Goal: Task Accomplishment & Management: Complete application form

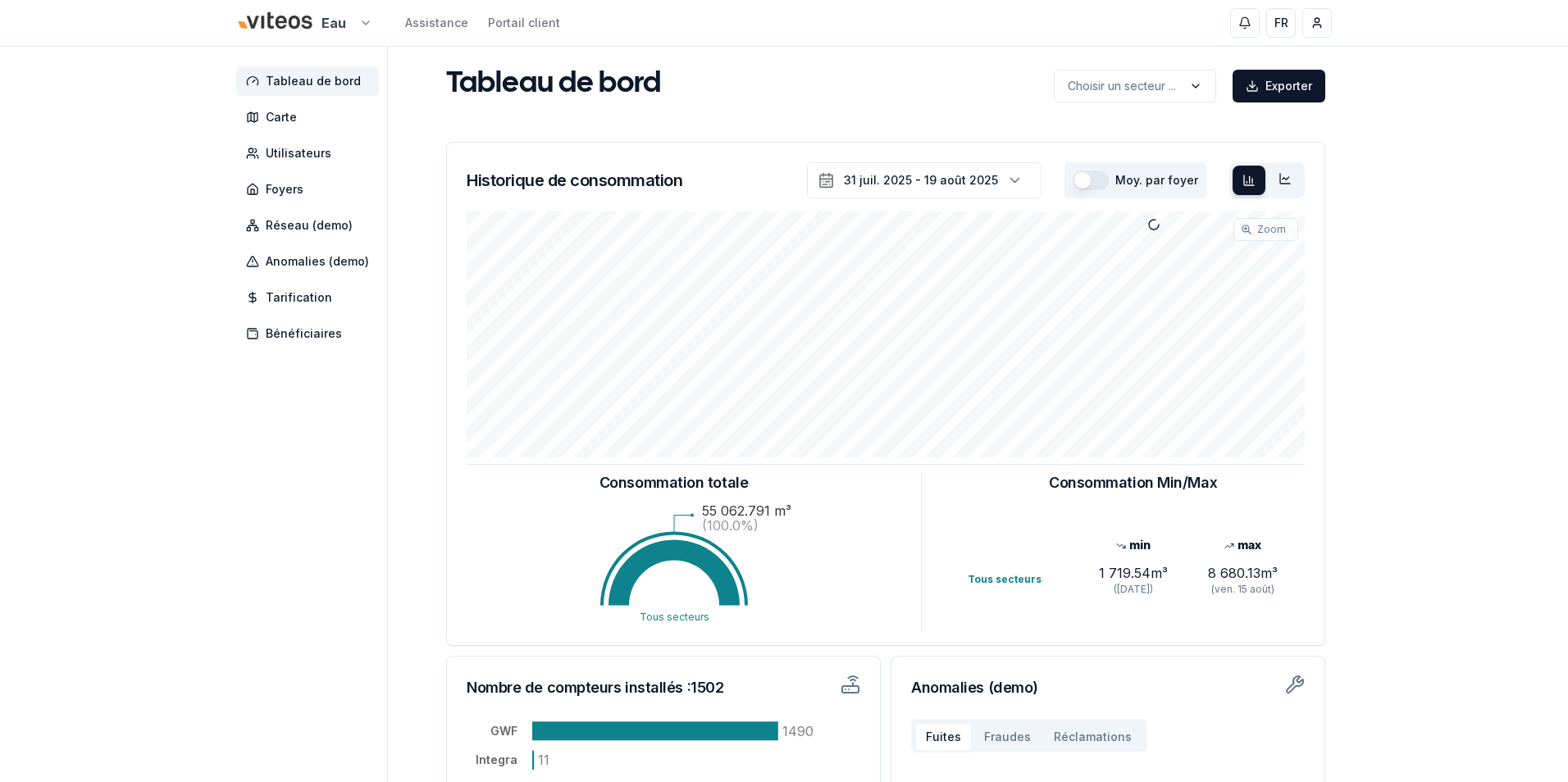
click at [348, 28] on html "Eau Assistance Portail client FR [PERSON_NAME] Tableau de bord Carte Utilisateu…" at bounding box center [784, 508] width 1568 height 1016
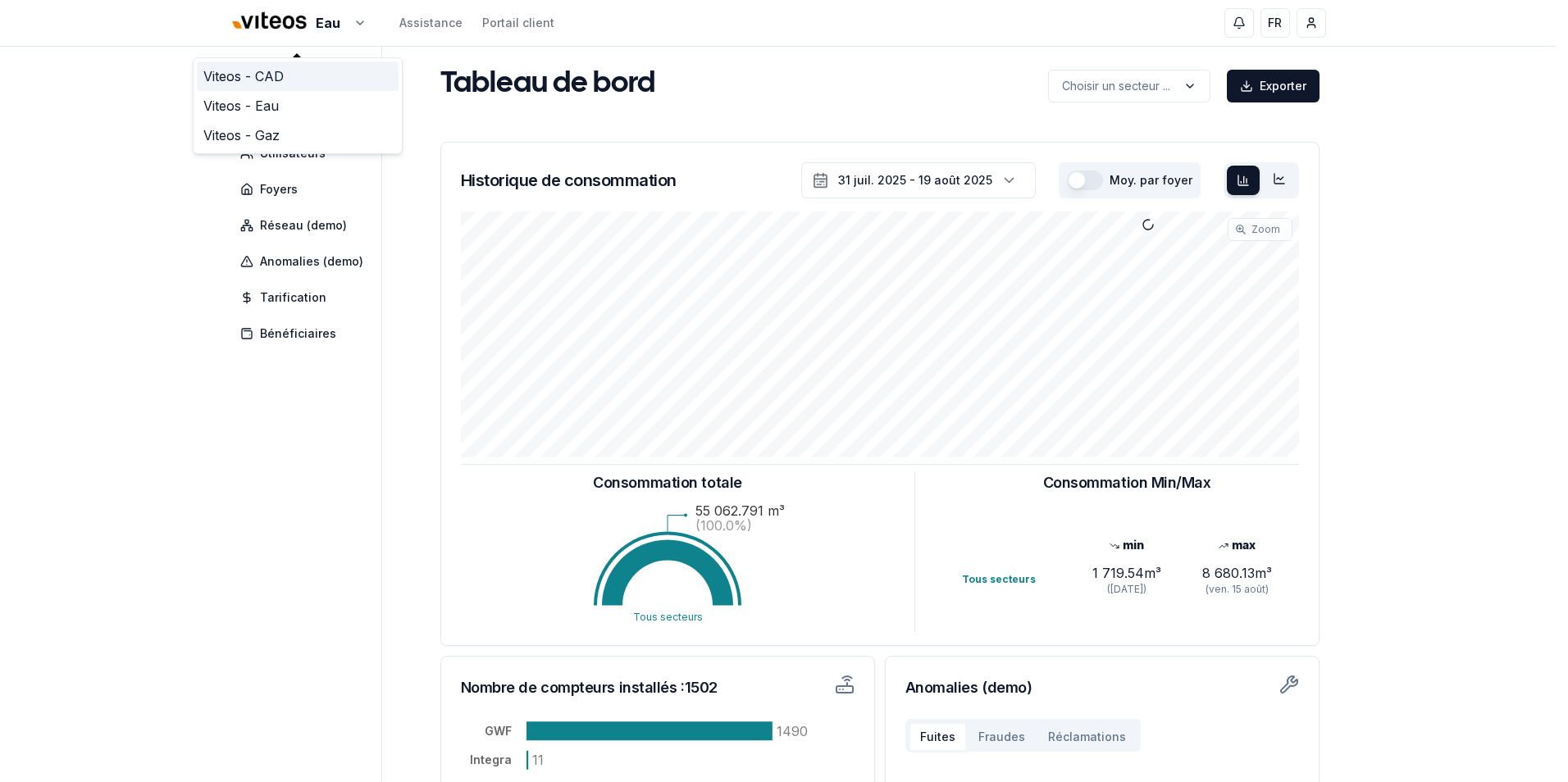
click at [264, 76] on link "Viteos - CAD" at bounding box center [298, 76] width 202 height 30
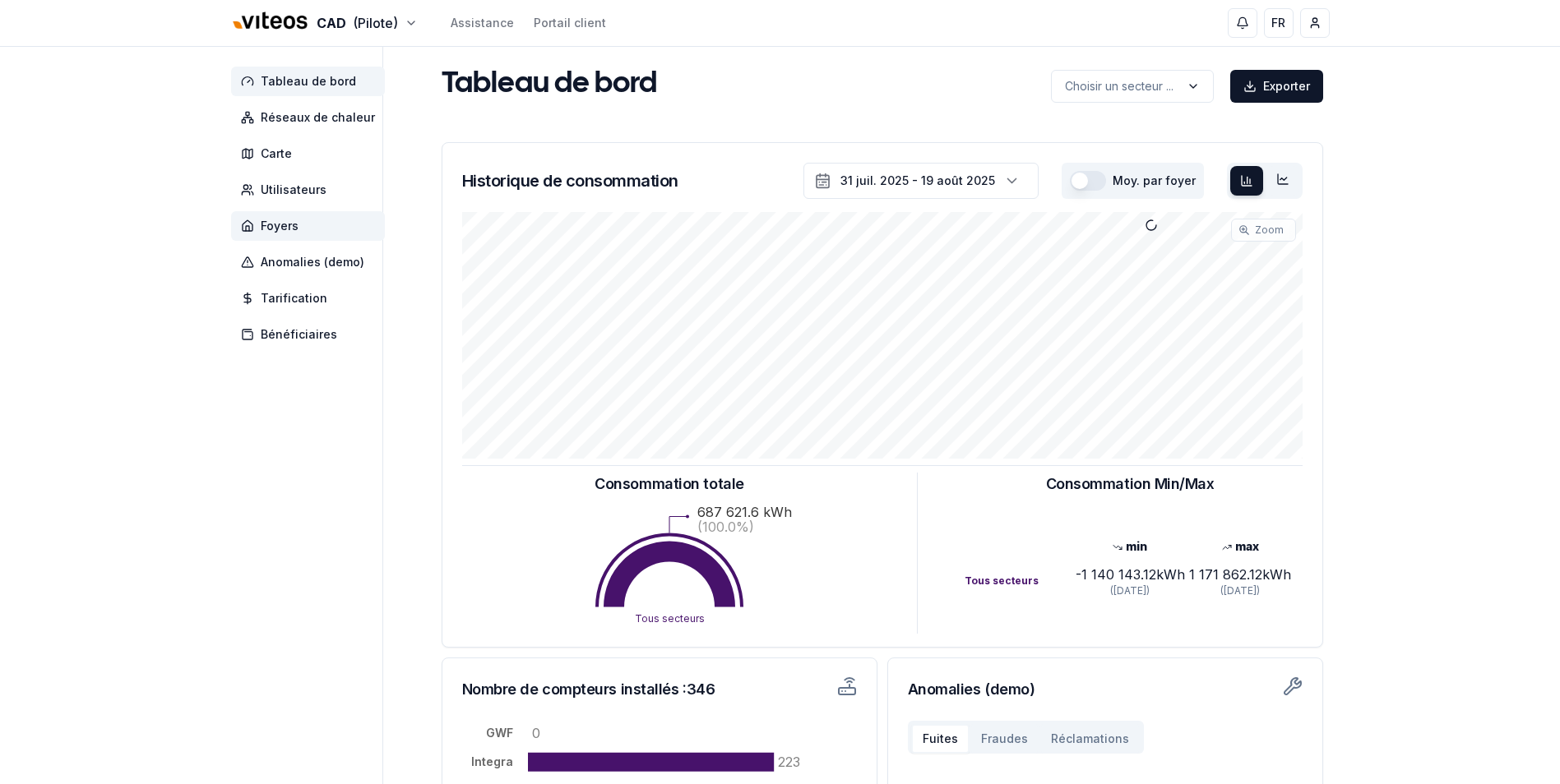
click at [291, 228] on span "Foyers" at bounding box center [279, 226] width 38 height 17
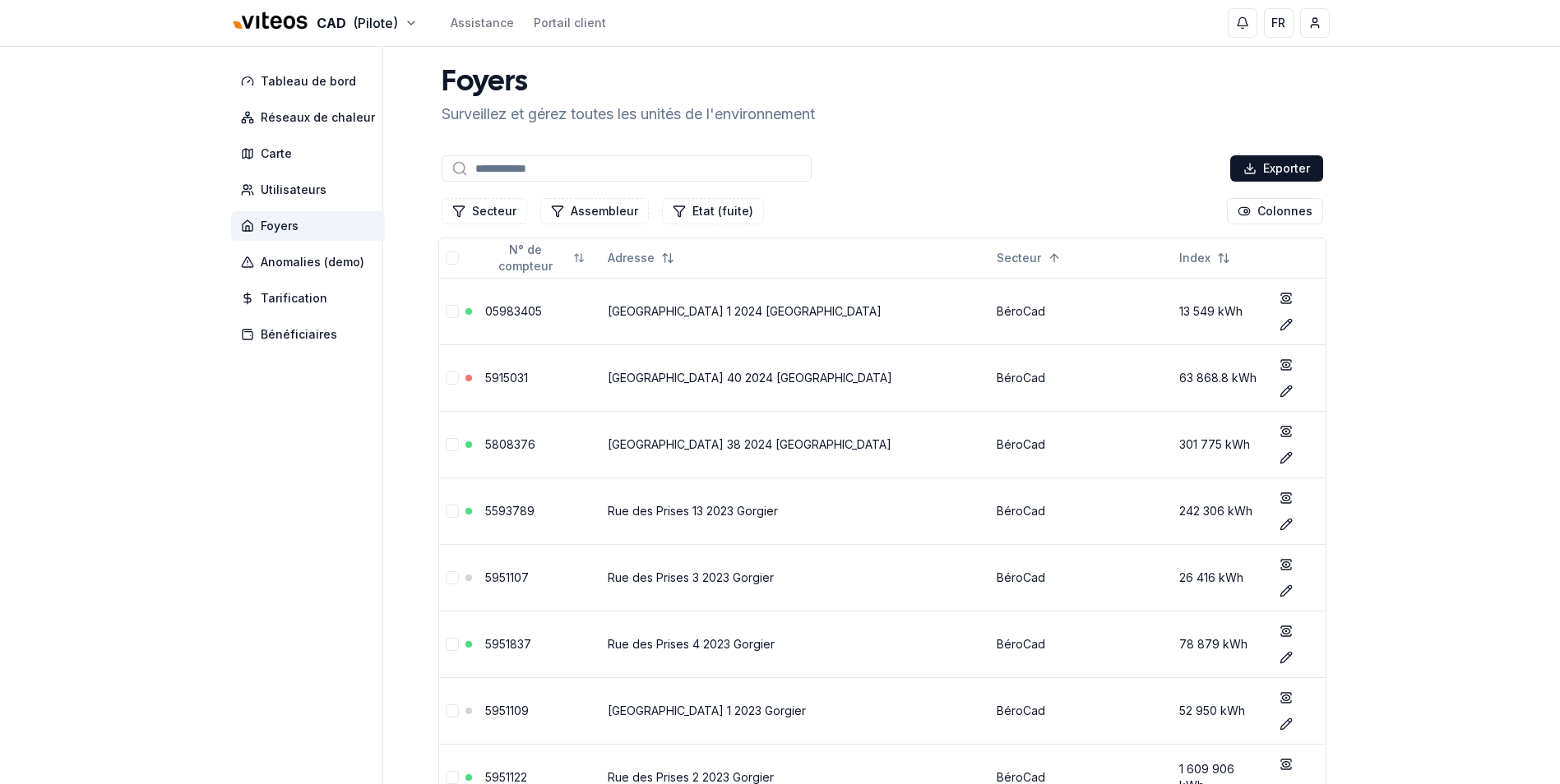
click at [625, 177] on input at bounding box center [626, 168] width 370 height 26
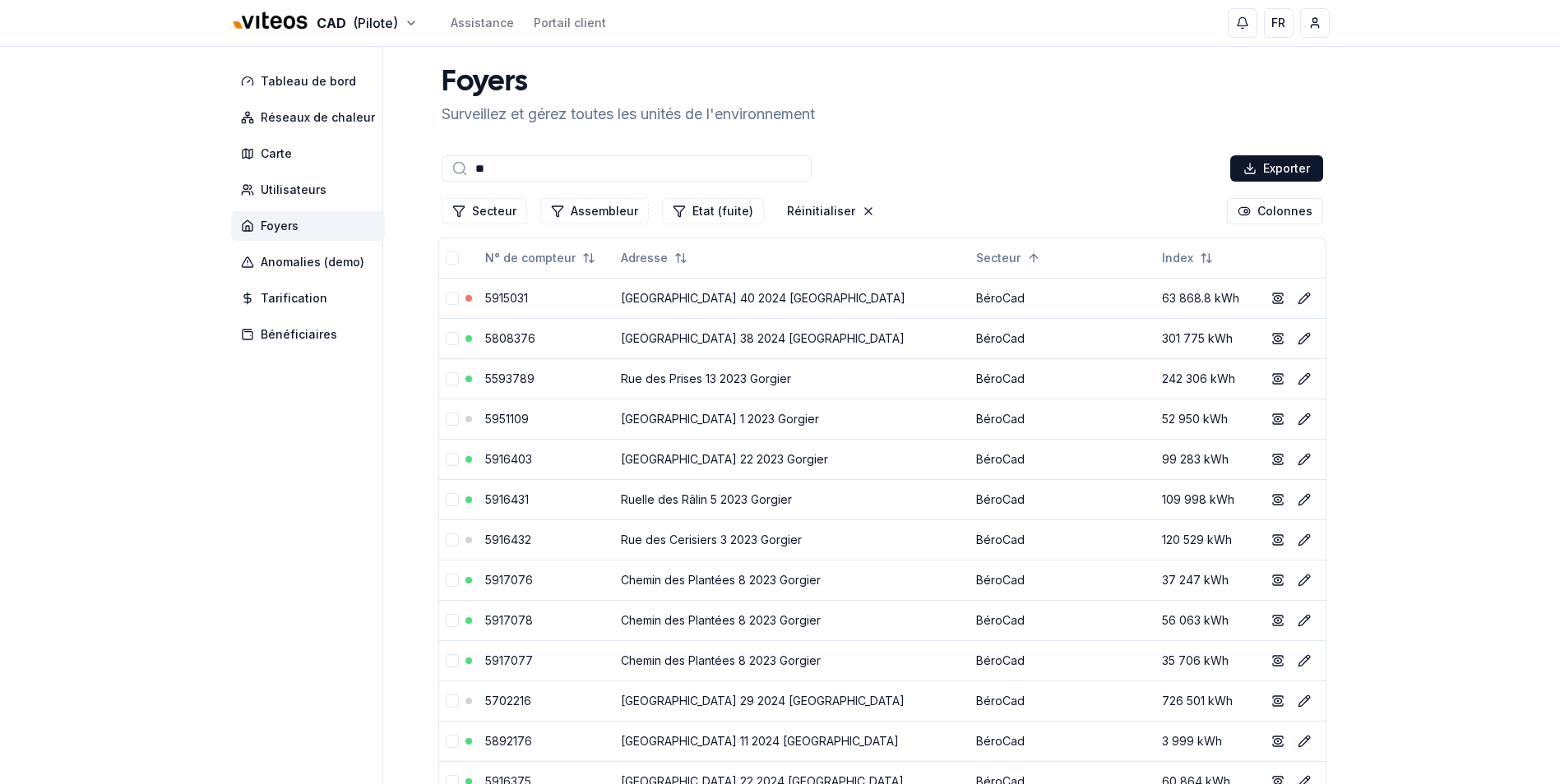
type input "*"
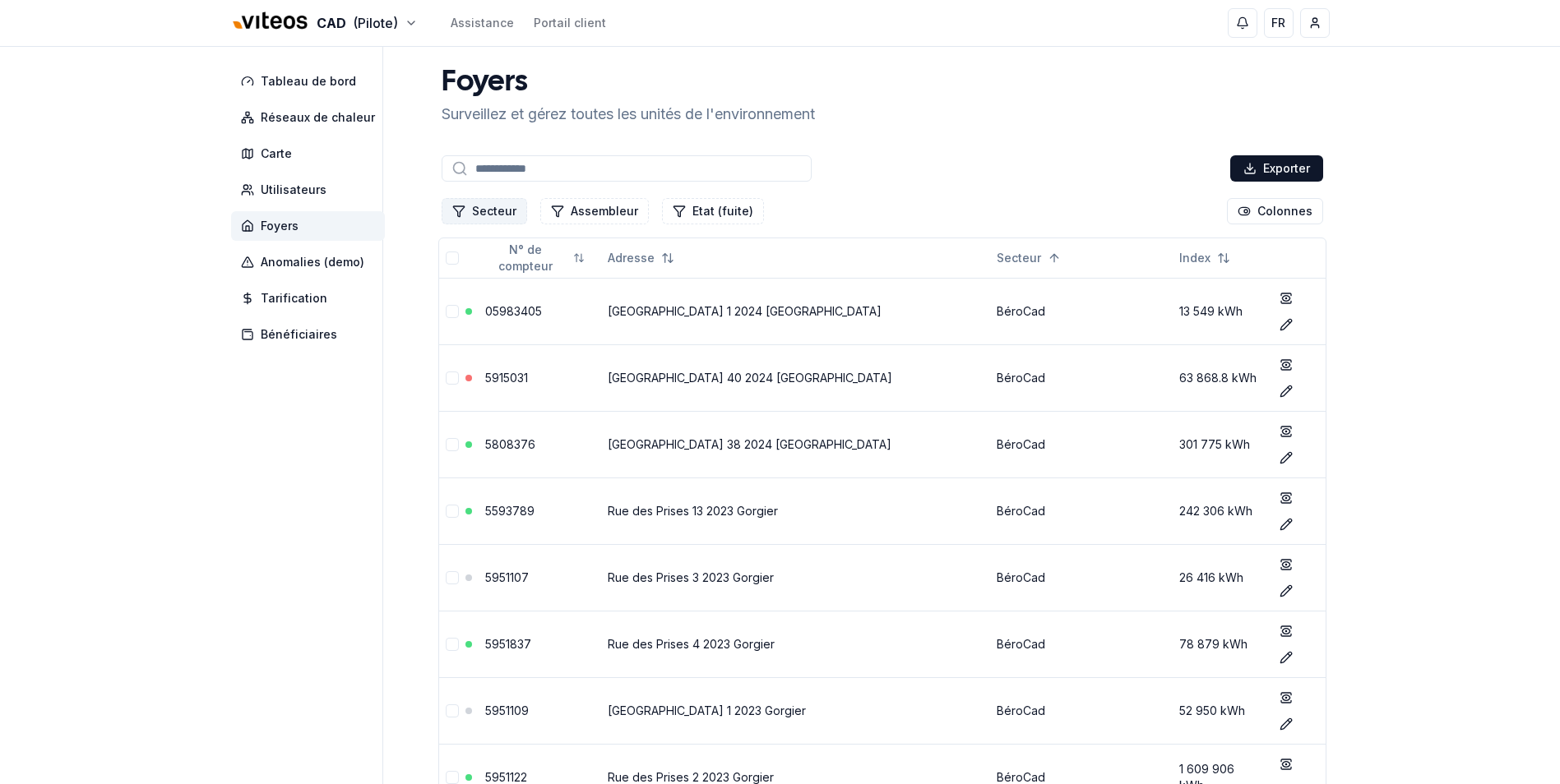
click at [493, 208] on button "Secteur" at bounding box center [484, 212] width 85 height 26
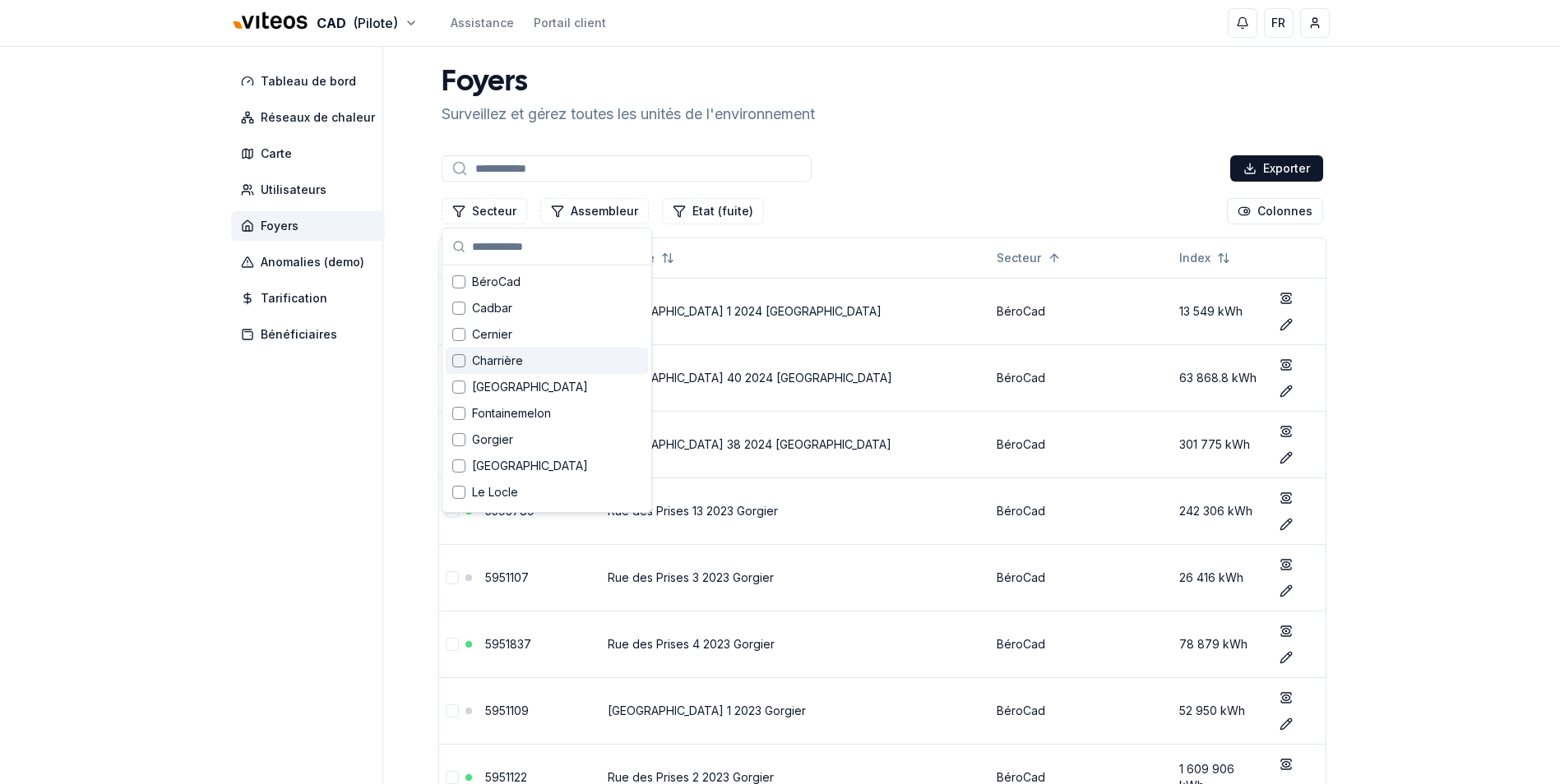
scroll to position [83, 0]
click at [546, 386] on span "[GEOGRAPHIC_DATA]" at bounding box center [530, 384] width 116 height 17
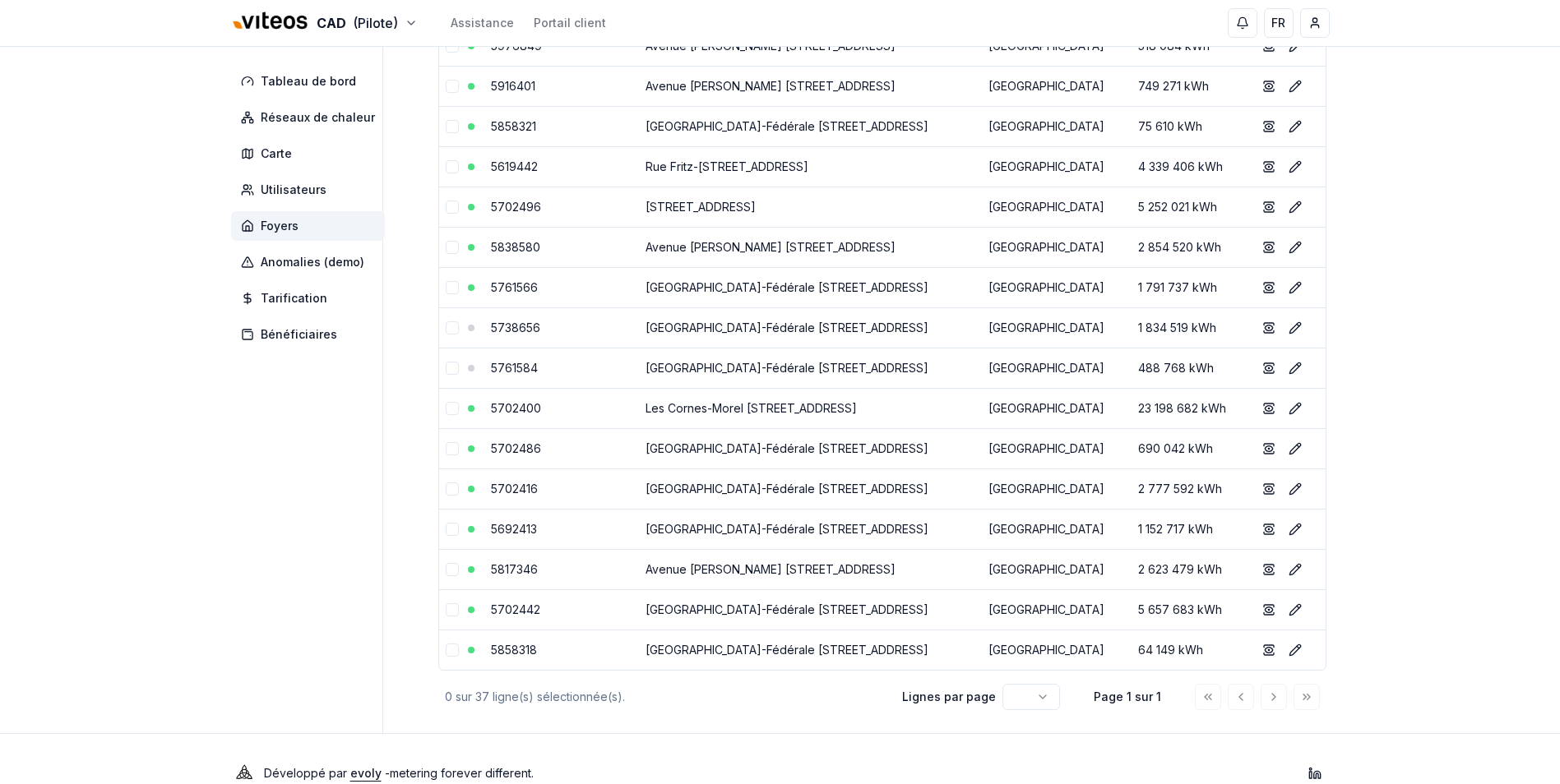
scroll to position [1127, 0]
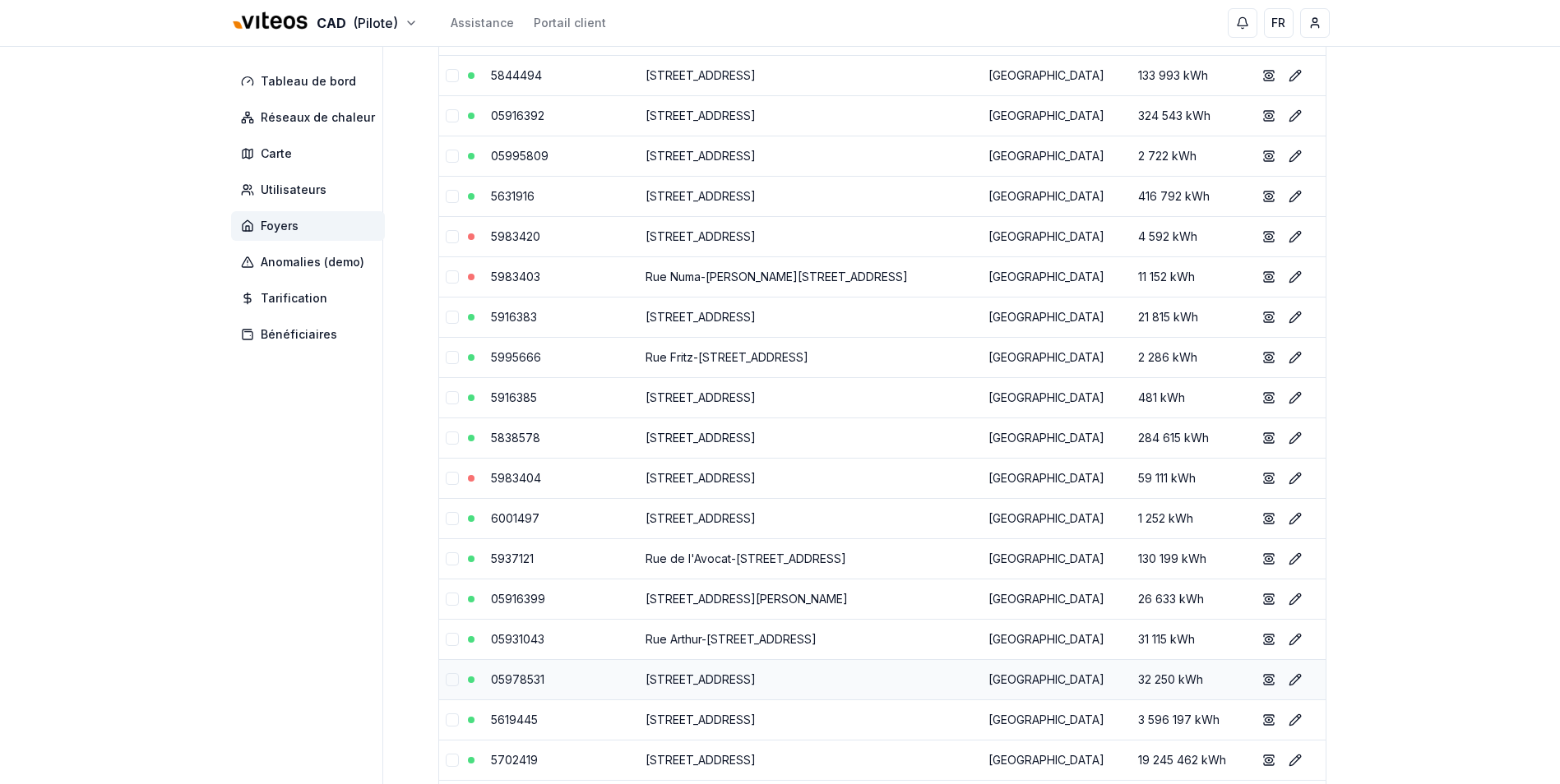
scroll to position [0, 0]
